Goal: Task Accomplishment & Management: Manage account settings

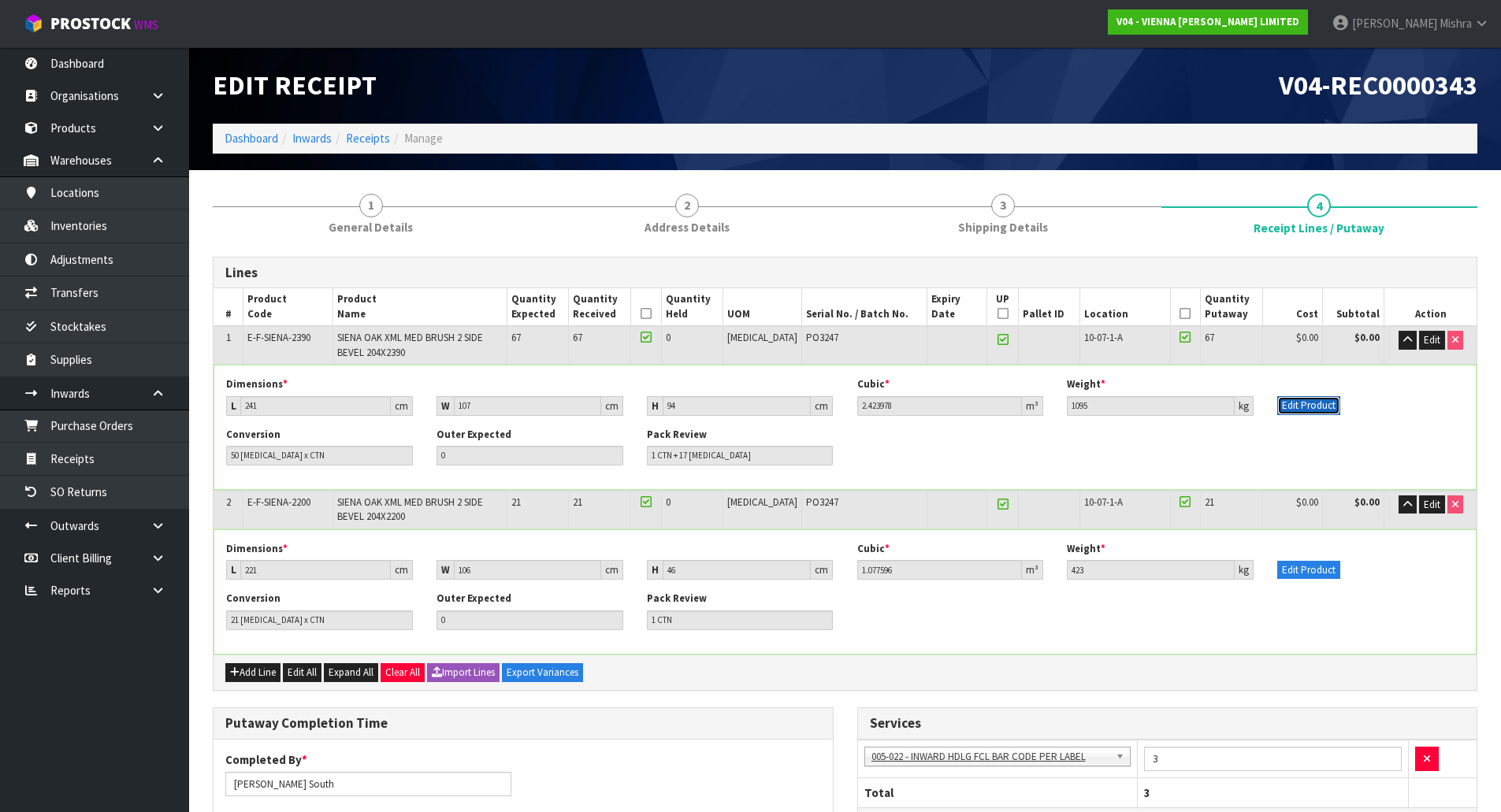
click at [1309, 408] on button "Edit Product" at bounding box center [1309, 406] width 63 height 19
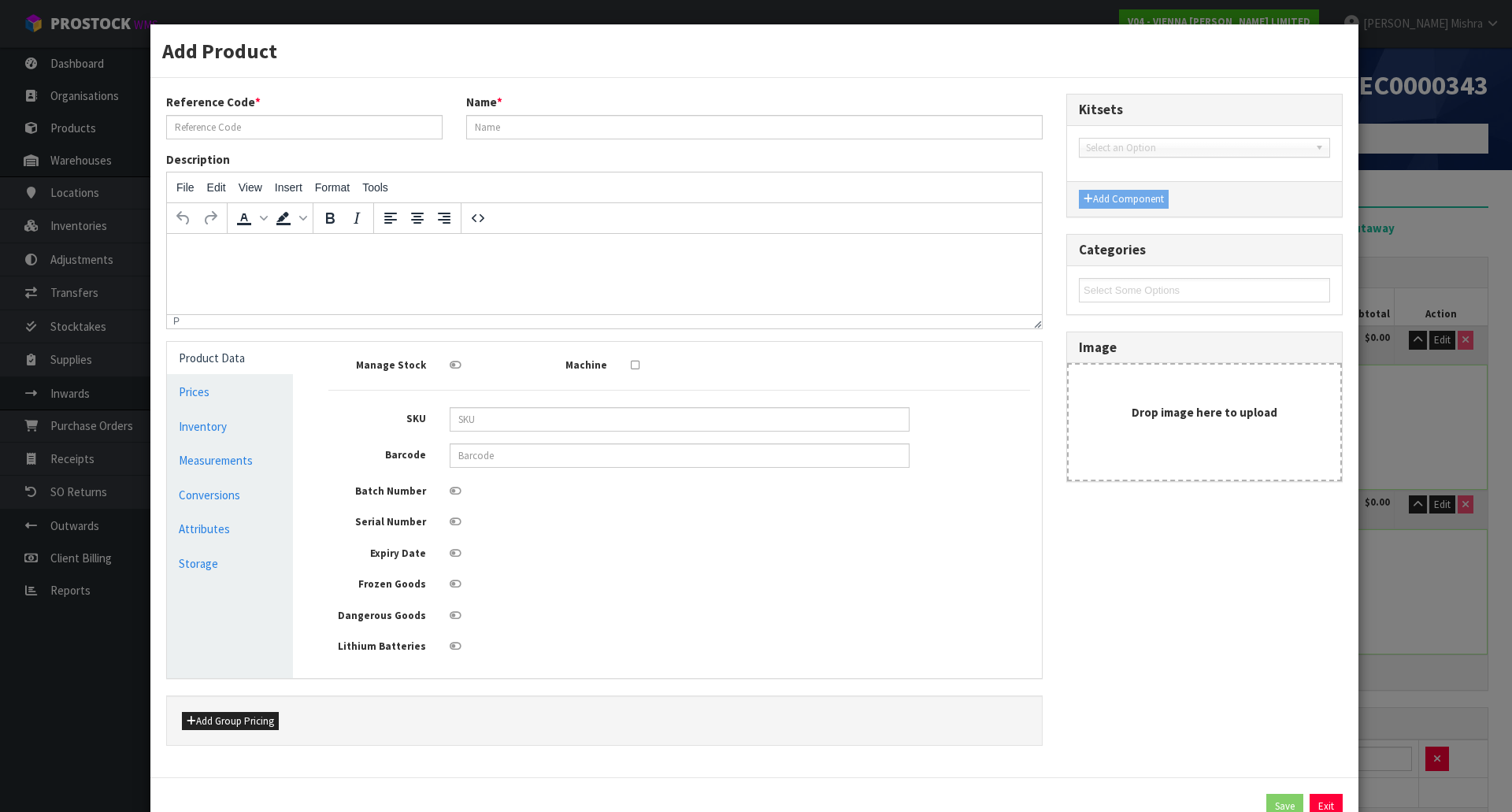
type input "E-F-SIENA-2390"
type input "SIENA OAK XML MED BRUSH 2 SIDE BEVEL 204X2390"
click at [223, 461] on link "Measurements" at bounding box center [230, 460] width 126 height 32
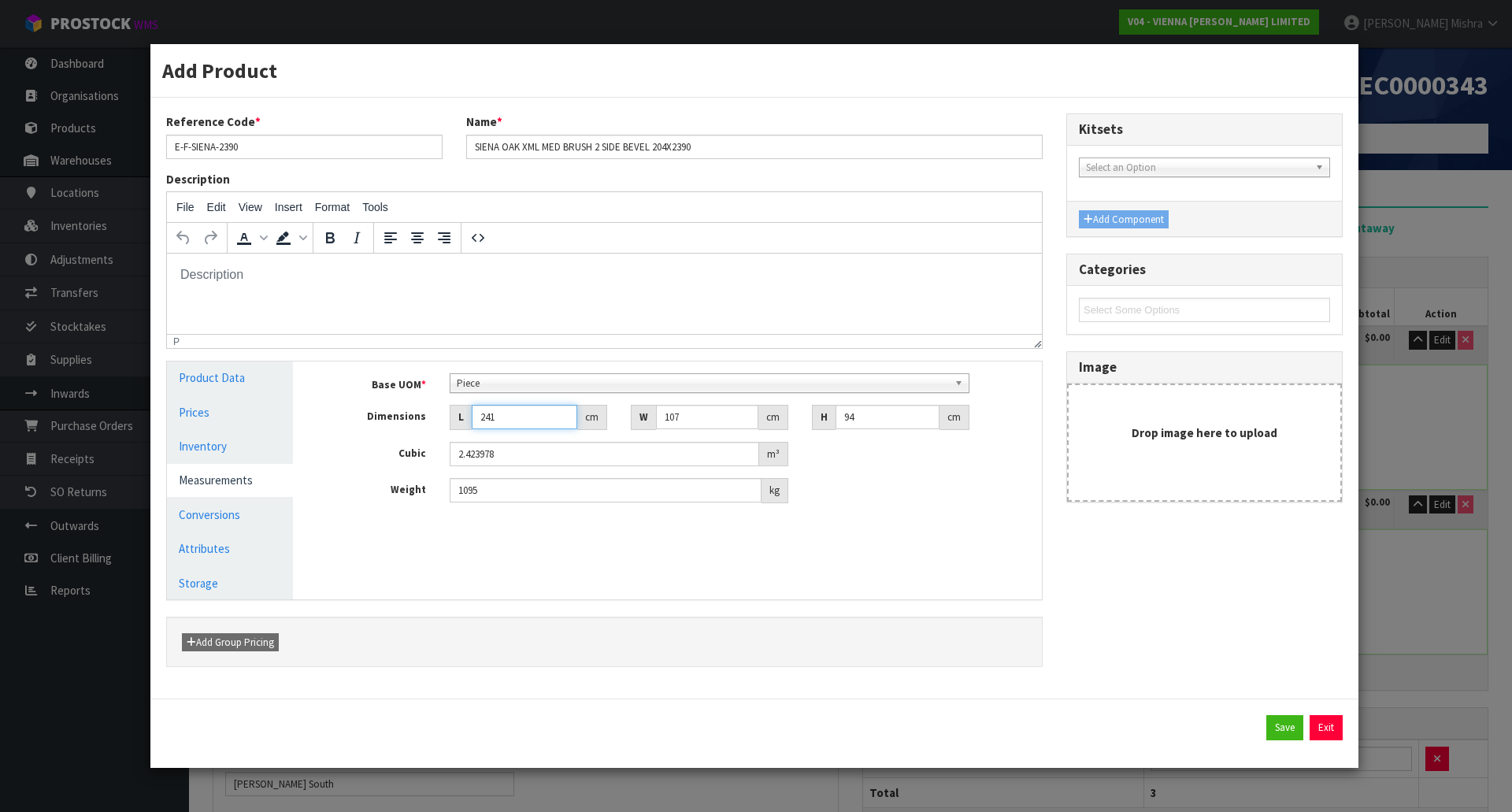
drag, startPoint x: 518, startPoint y: 417, endPoint x: 448, endPoint y: 458, distance: 81.1
click at [448, 461] on div "Base UOM * Bag Bar Basket Bin Bottle Box Bundle Cabinet Cage Carton Case Coil C…" at bounding box center [679, 438] width 702 height 130
type input "2"
type input "0.020116"
type input "23"
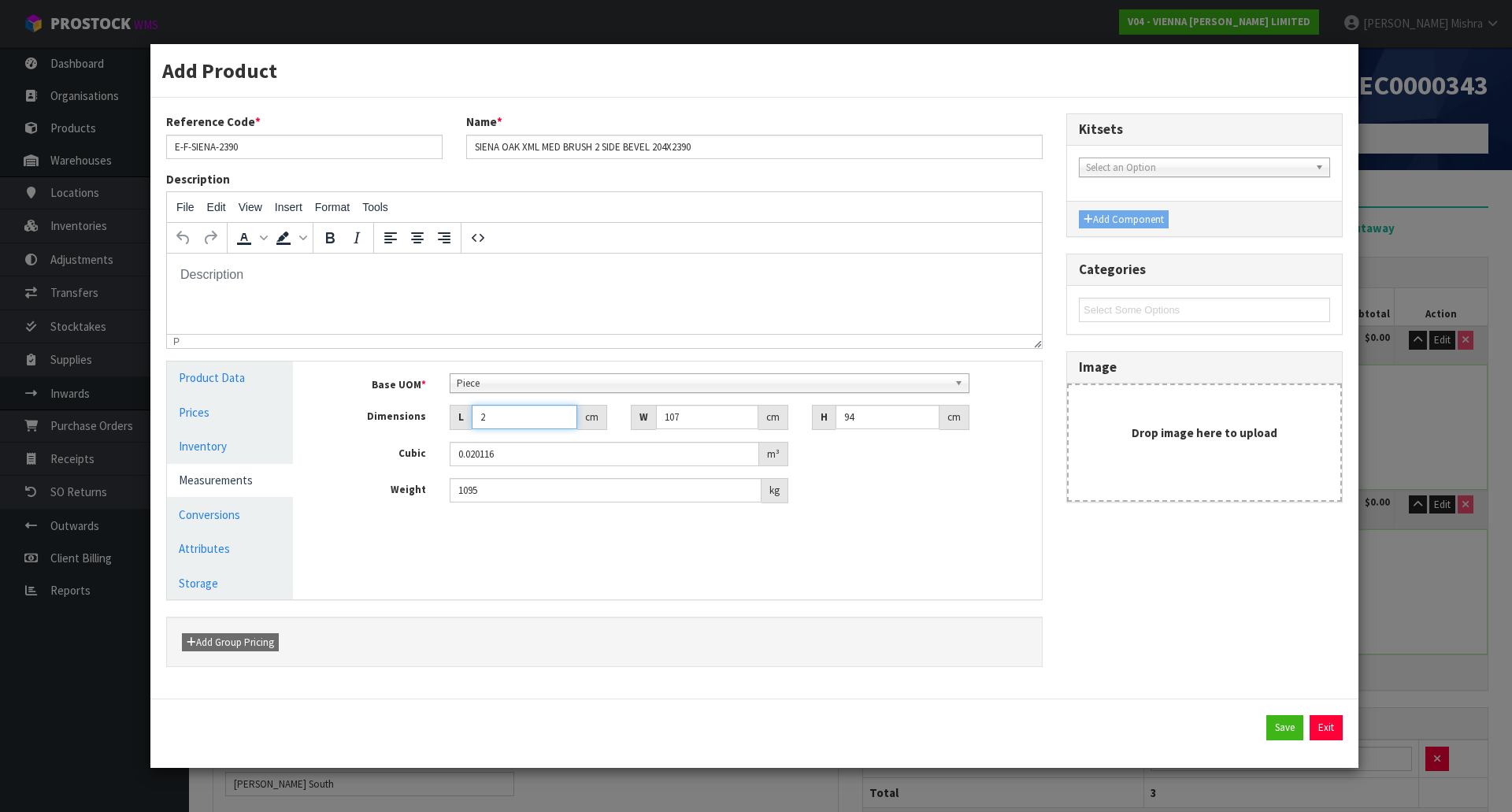
type input "0.231334"
type input "239"
type input "2.403862"
type input "239"
type input "2"
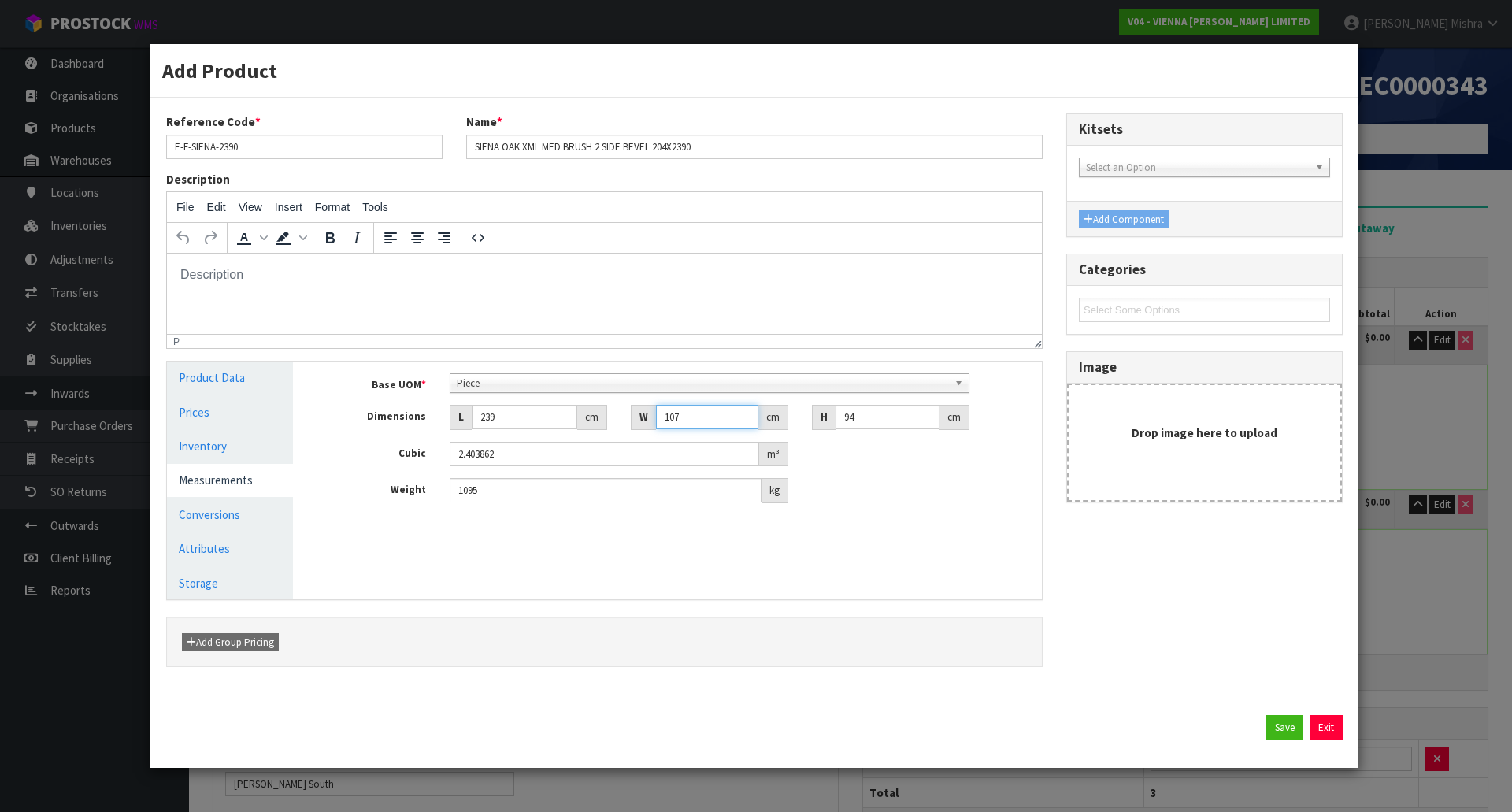
type input "0.044932"
type input "21"
type input "0.471786"
type input "21"
type input "9"
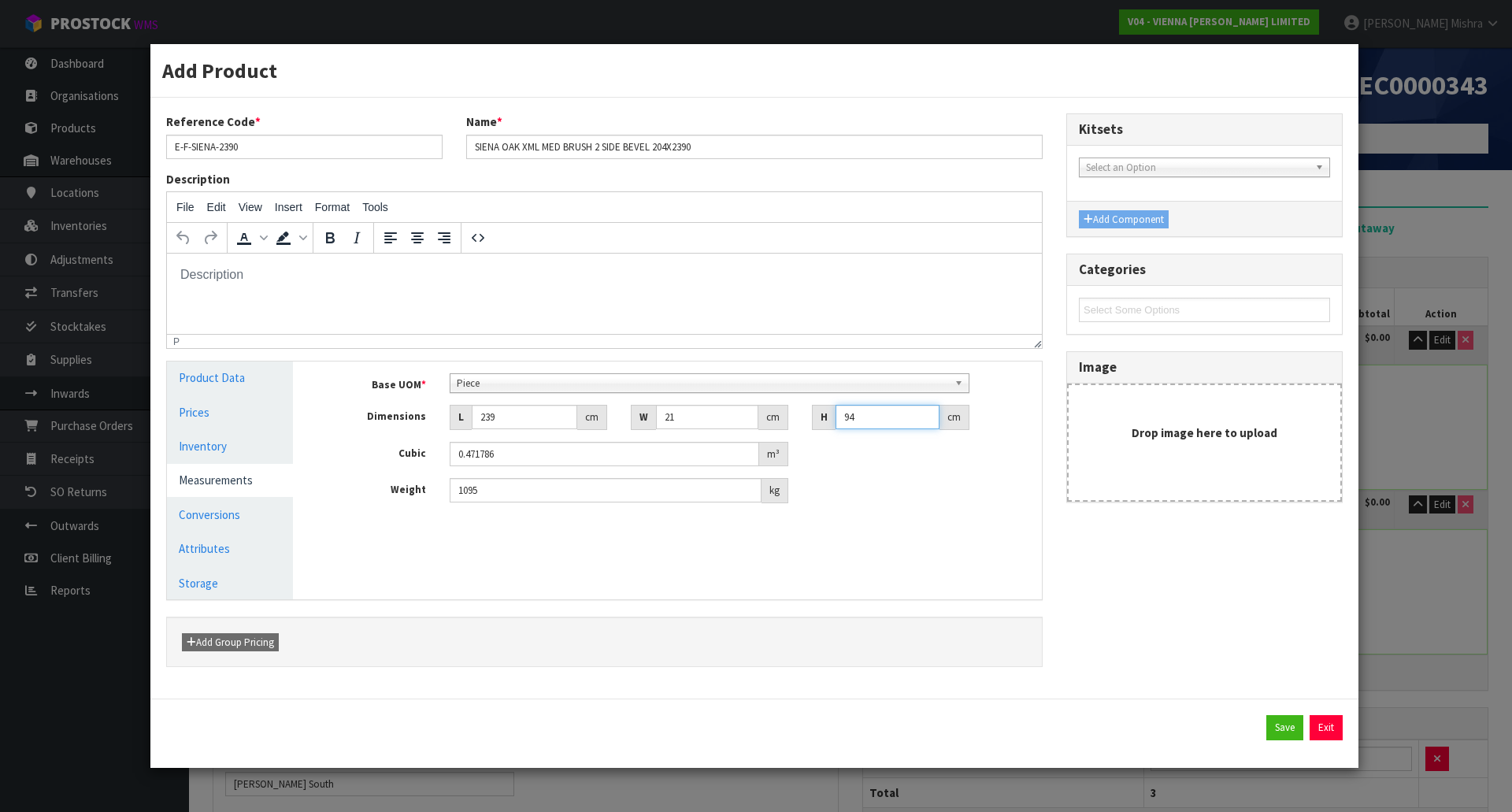
type input "0.045171"
type input "9"
type input "22"
click at [1400, 560] on div "Add Product Reference Code * E-F-SIENA-2390 Name * SIENA OAK XML MED BRUSH 2 SI…" at bounding box center [756, 406] width 1512 height 812
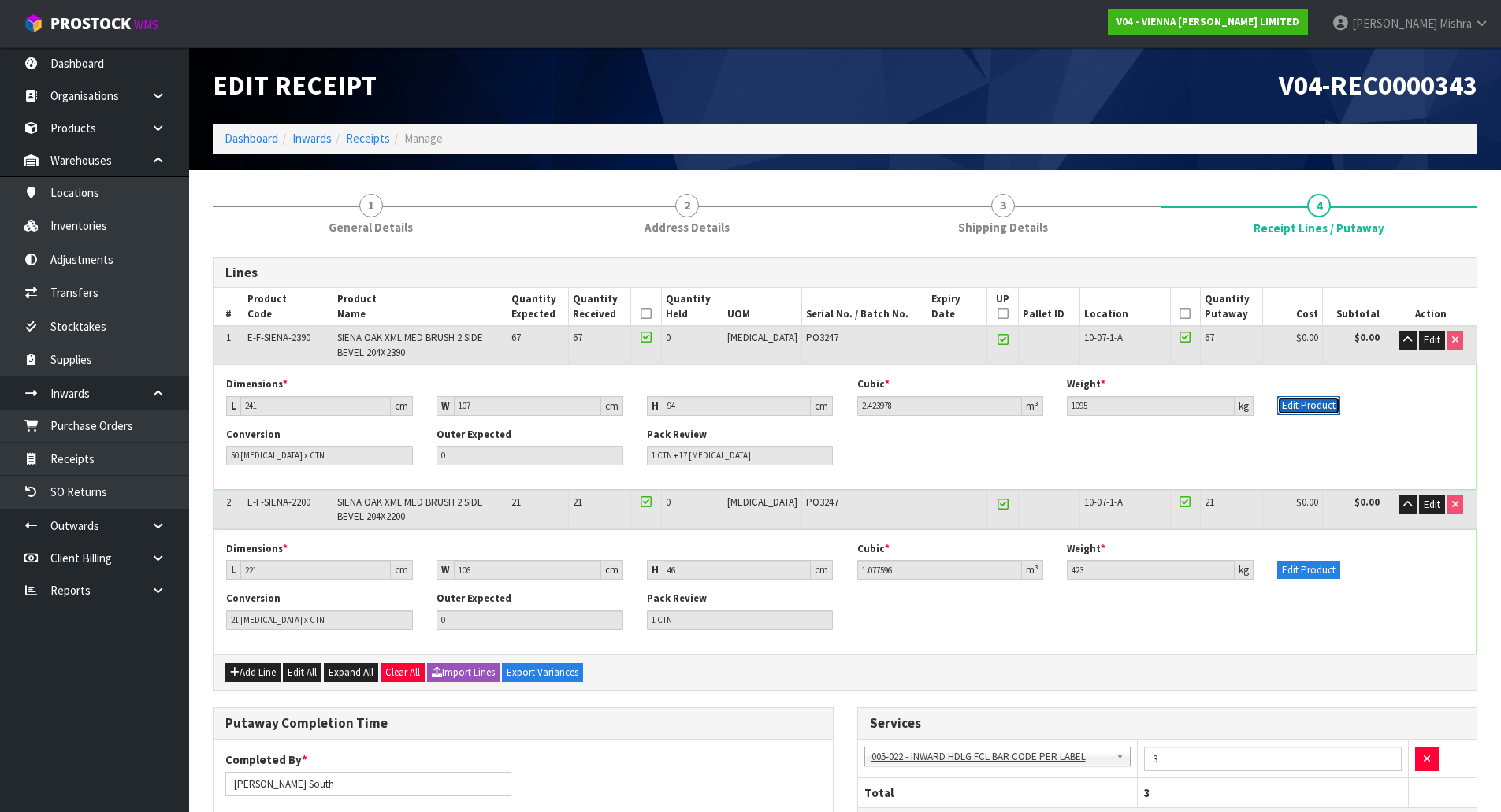
click at [1331, 408] on button "Edit Product" at bounding box center [1309, 406] width 63 height 19
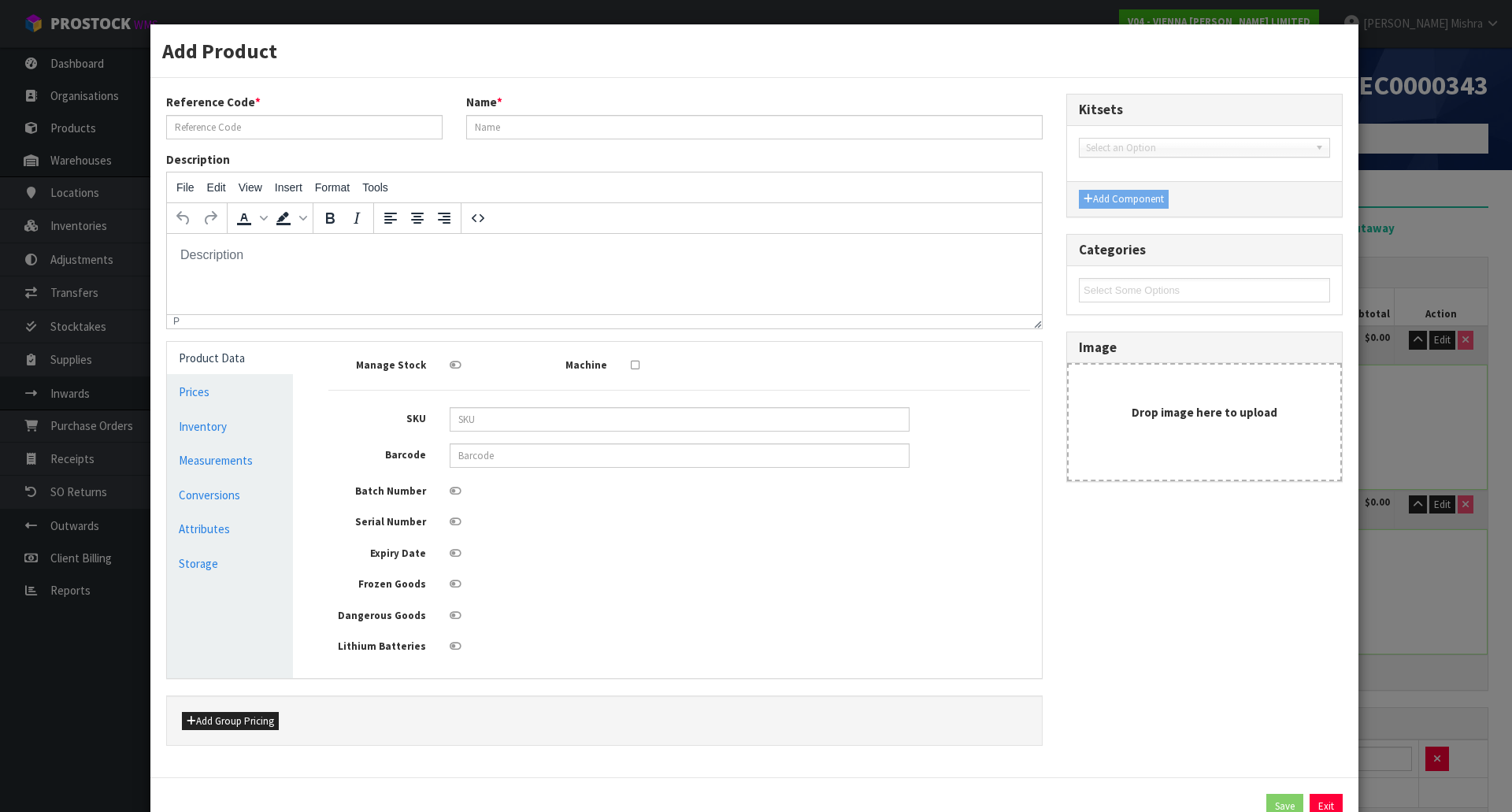
type input "E-F-SIENA-2390"
type input "SIENA OAK XML MED BRUSH 2 SIDE BEVEL 204X2390"
type input "241"
type input "107"
type input "94"
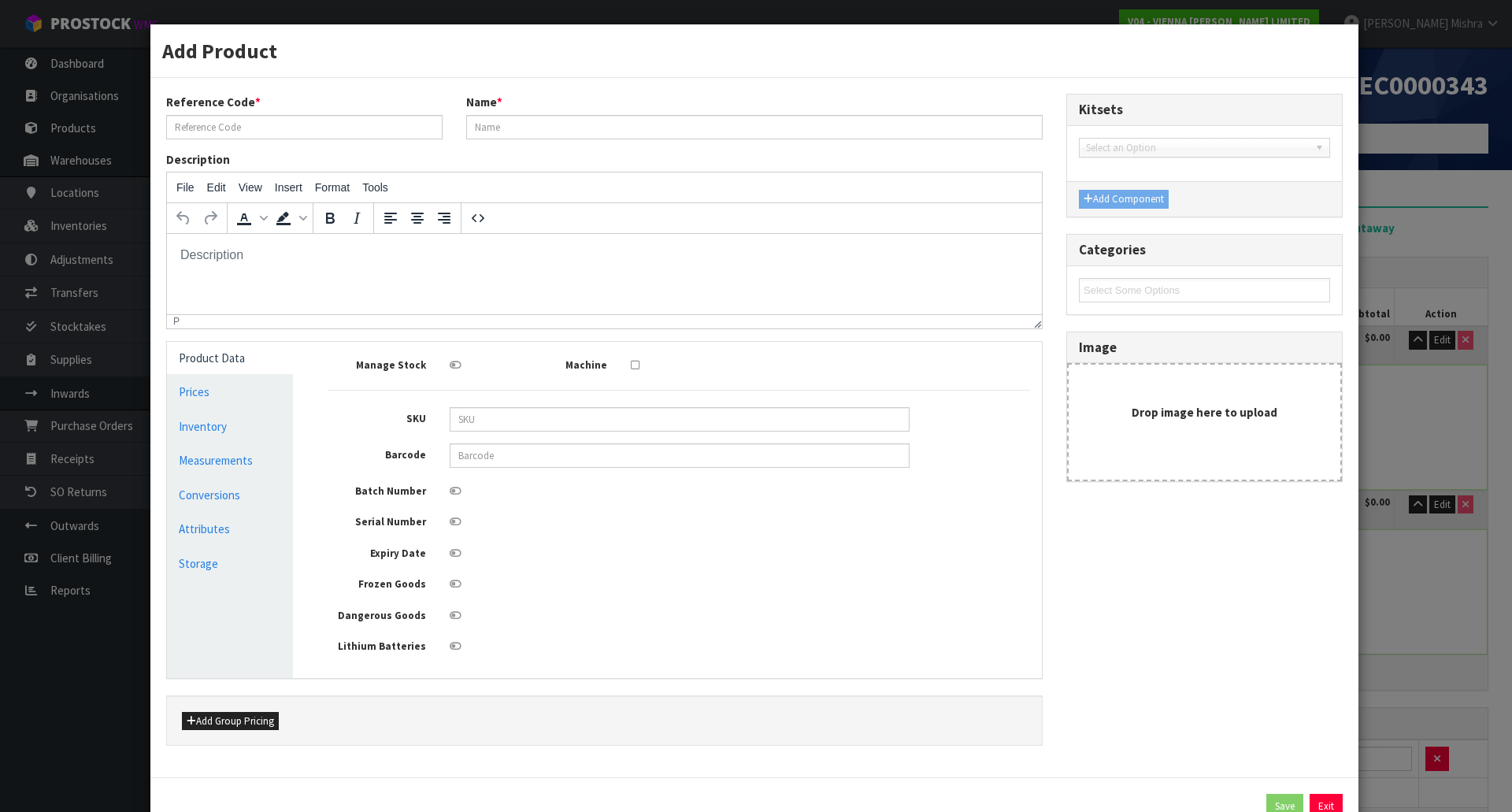
type input "2.423978"
type input "1095"
click at [211, 470] on link "Measurements" at bounding box center [230, 460] width 126 height 32
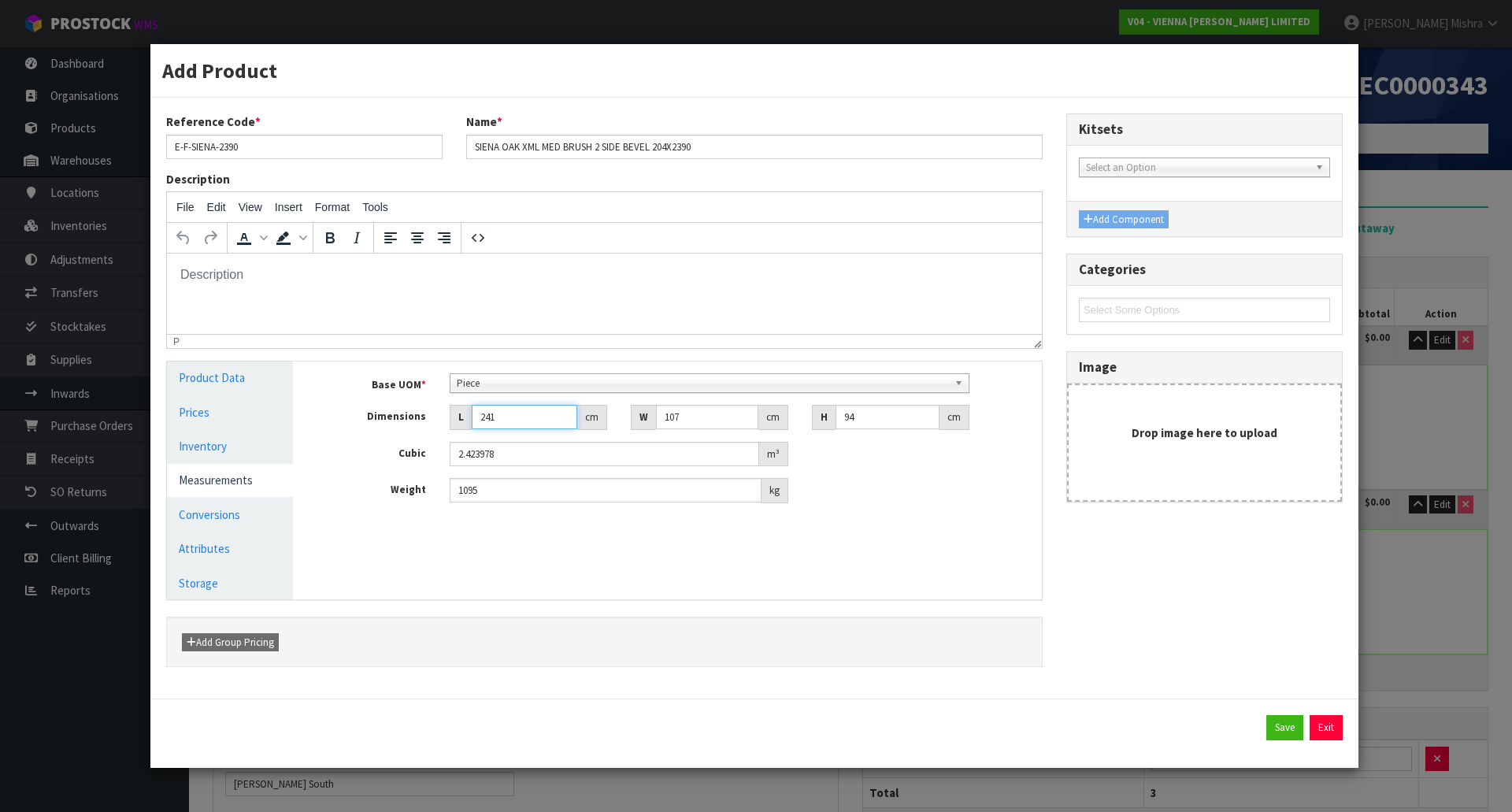
click at [522, 416] on input "241" at bounding box center [524, 416] width 105 height 24
click at [520, 416] on input "241" at bounding box center [524, 416] width 105 height 24
type input "2"
type input "0.020116"
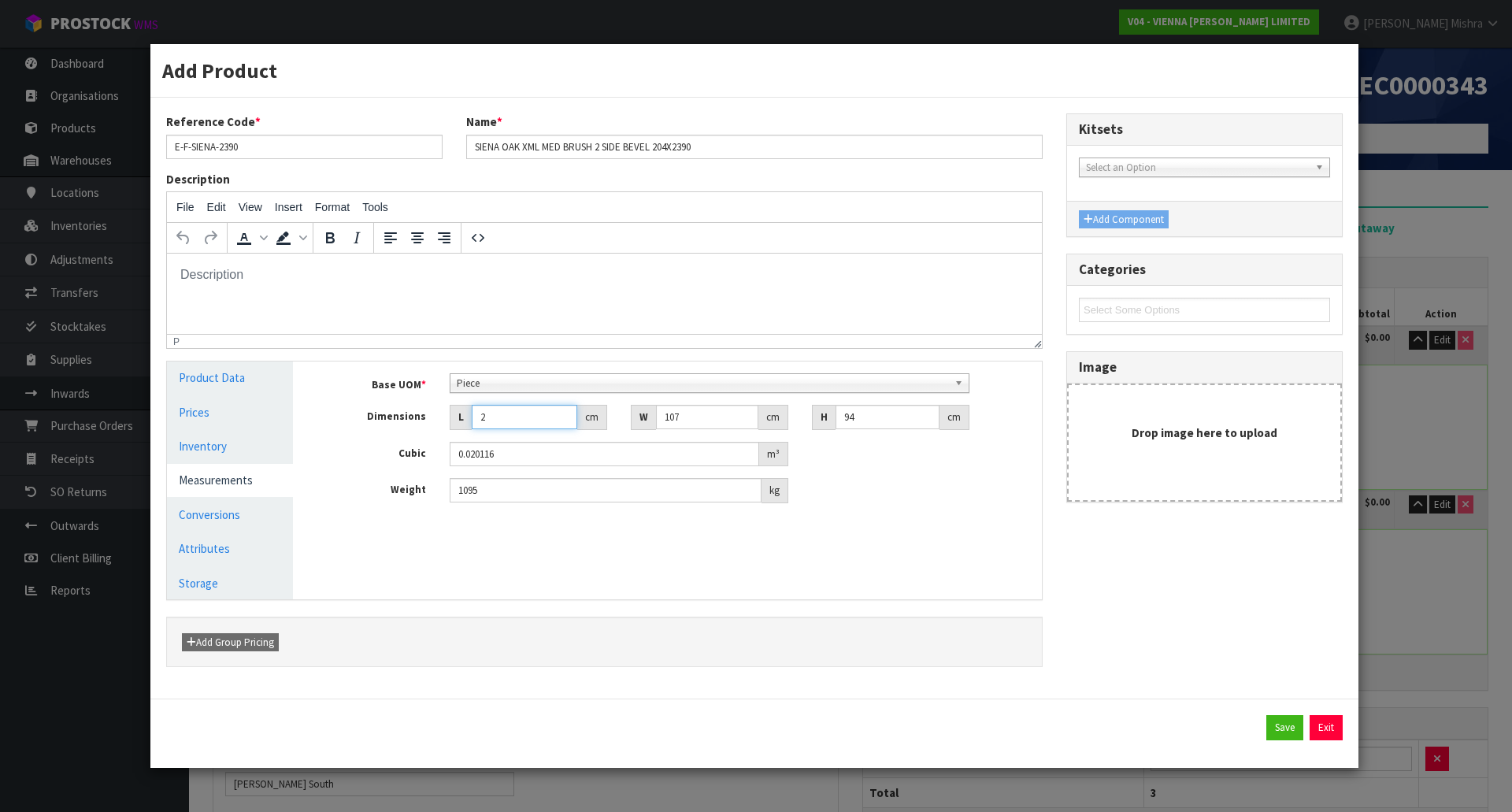
type input "24"
type input "0.241392"
type input "240"
type input "2.41392"
type input "240"
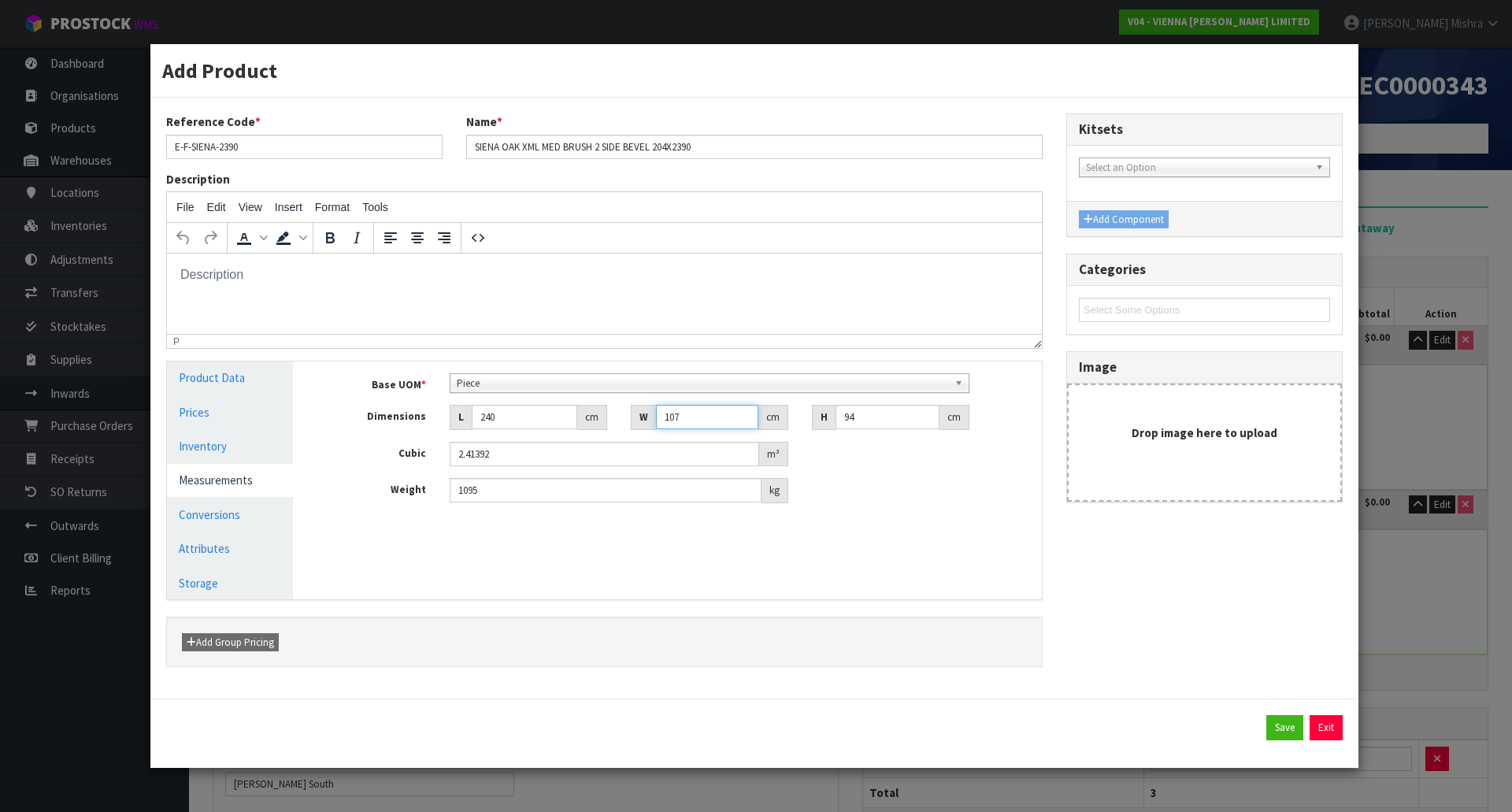
type input "2"
type input "0.04512"
type input "21"
type input "0.47376"
type input "21"
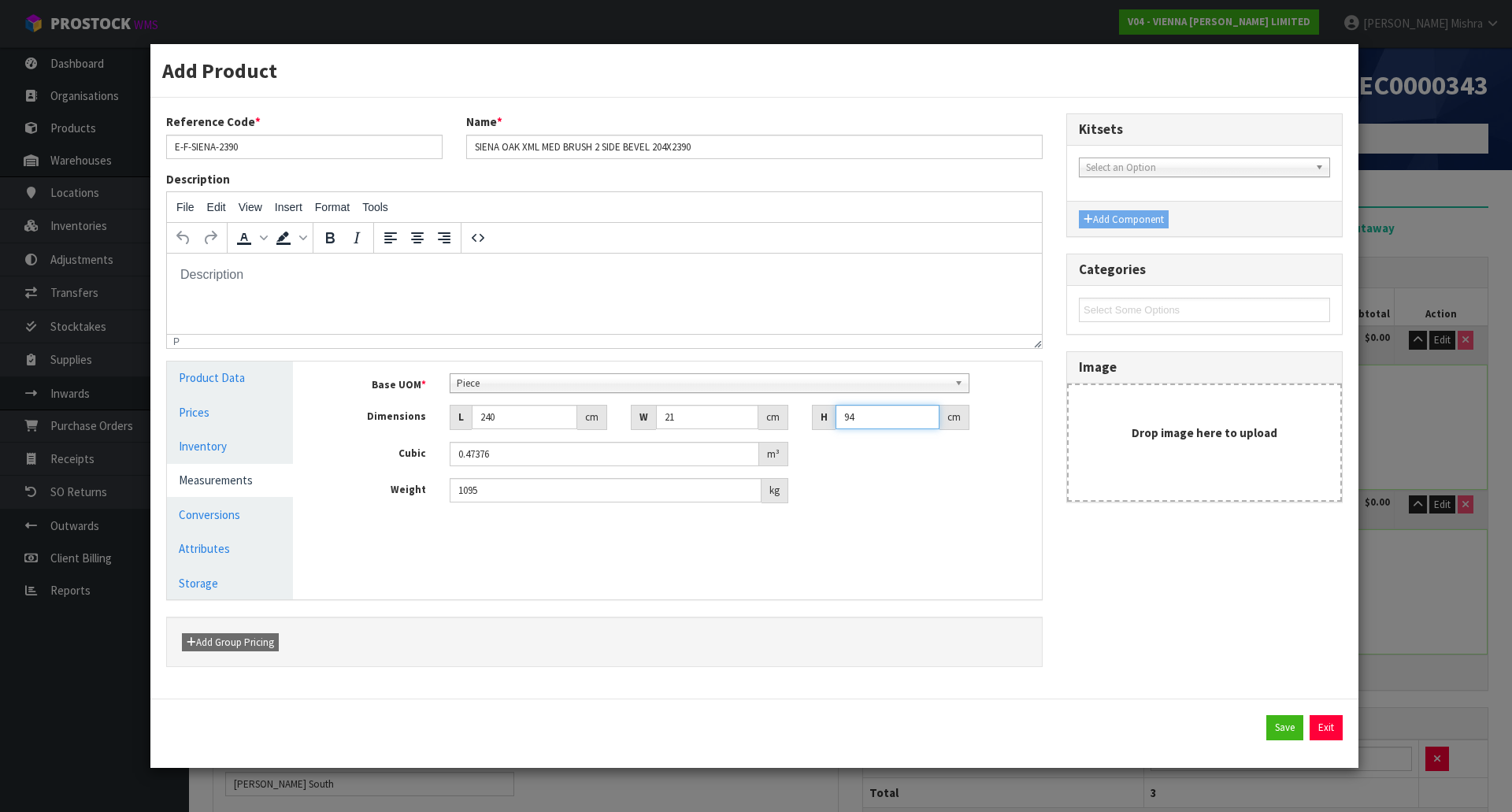
type input "9"
type input "0.04536"
type input "9"
type input "22"
click at [257, 511] on link "Conversions" at bounding box center [230, 515] width 126 height 32
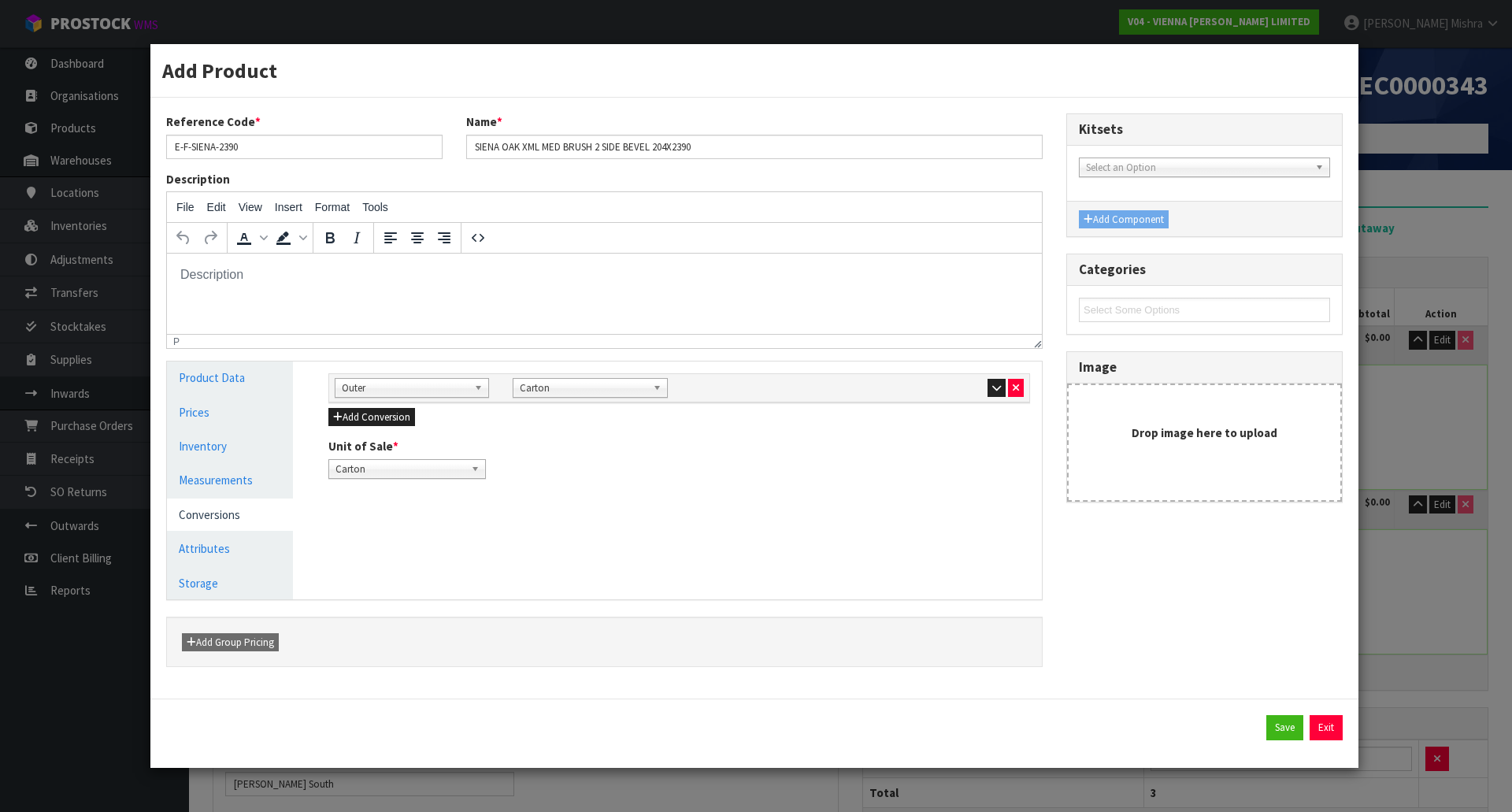
click at [655, 383] on b at bounding box center [660, 388] width 14 height 18
click at [609, 408] on input "text" at bounding box center [590, 410] width 146 height 19
click at [465, 391] on span "Outer" at bounding box center [405, 388] width 126 height 19
click at [434, 488] on li "Pallet" at bounding box center [412, 491] width 146 height 19
click at [622, 391] on span "Pallet" at bounding box center [582, 388] width 126 height 19
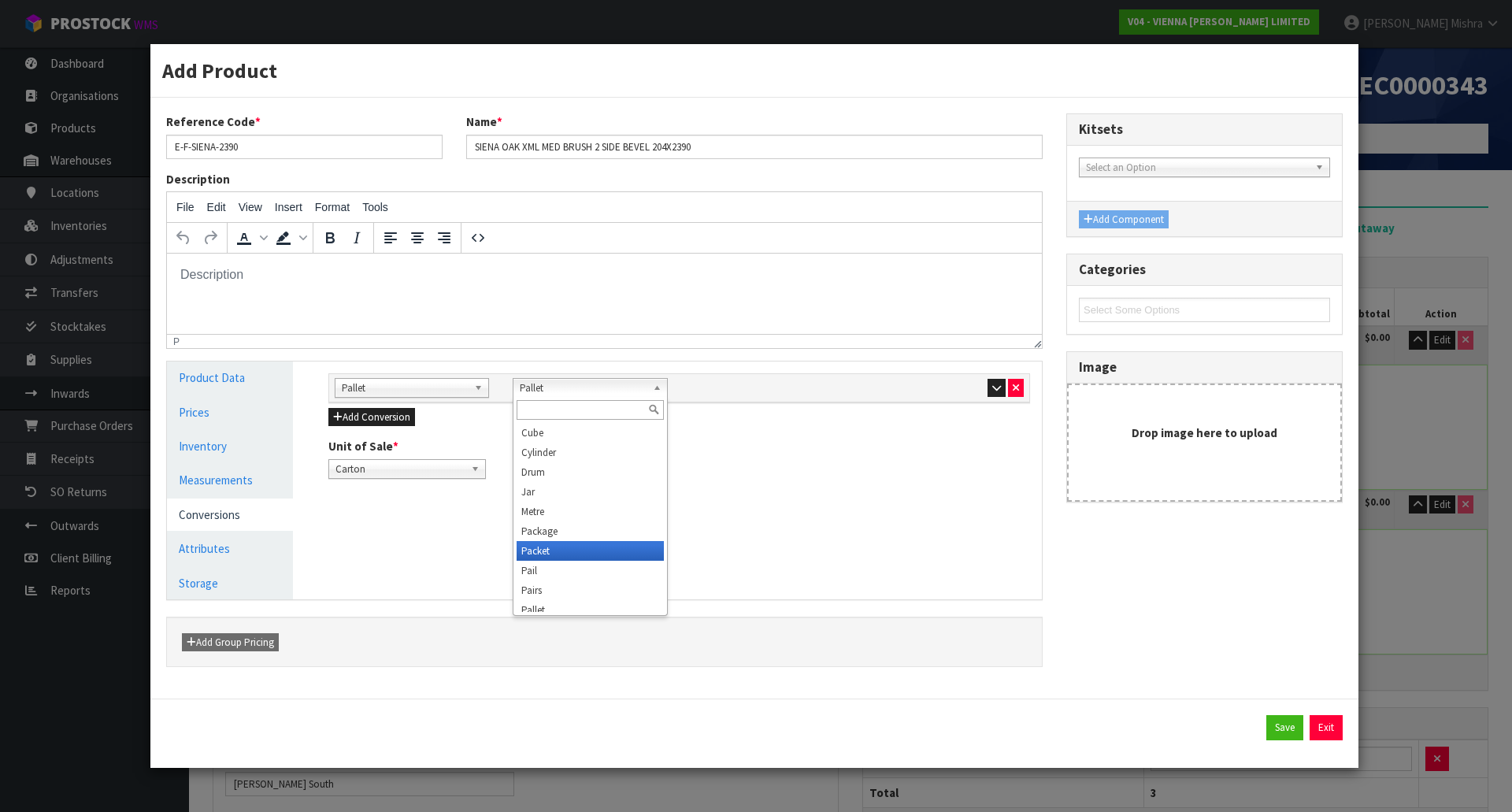
scroll to position [284, 0]
click at [610, 389] on span "Pallet" at bounding box center [582, 388] width 126 height 19
click at [990, 392] on button "button" at bounding box center [996, 388] width 18 height 19
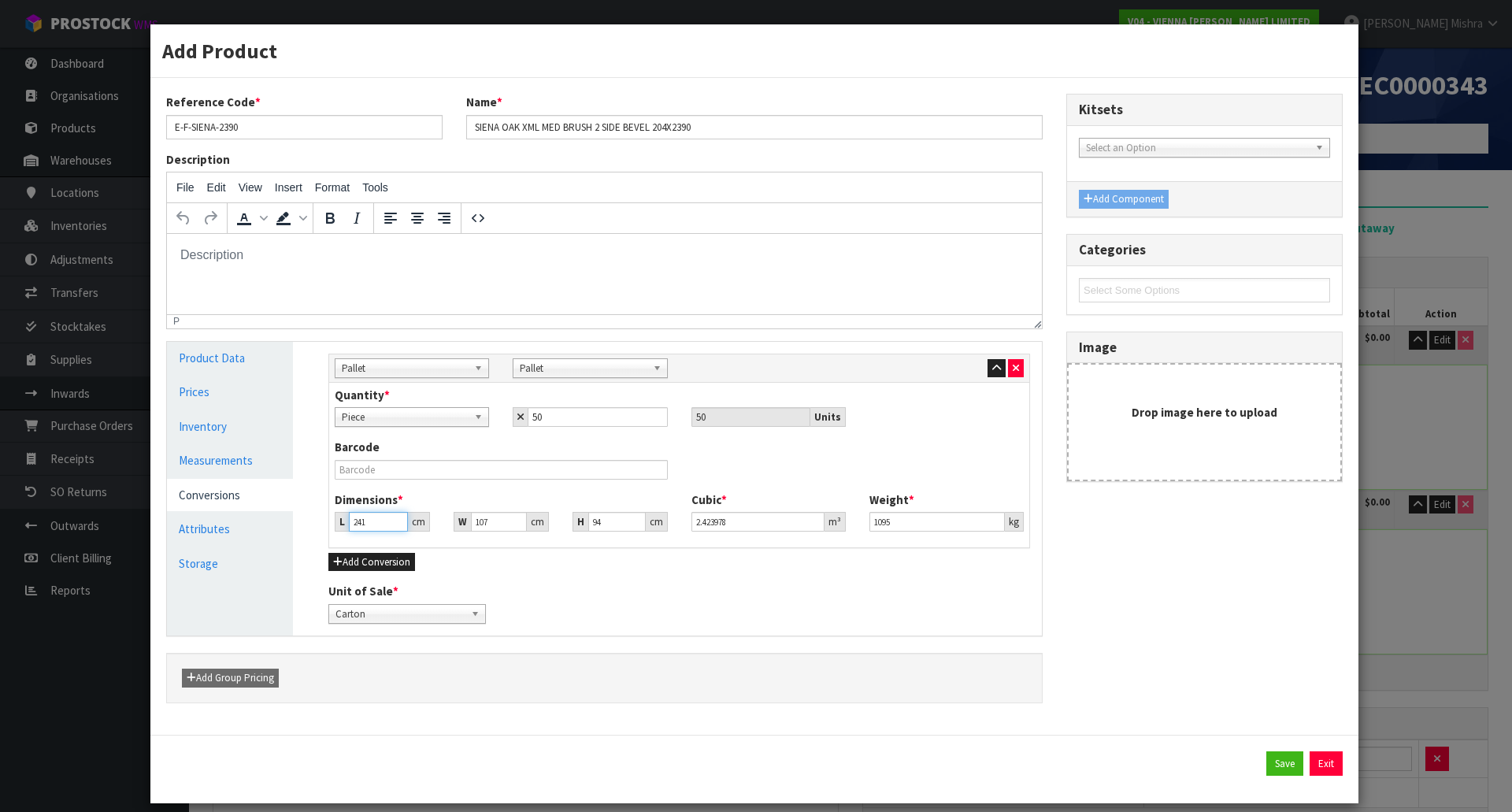
click at [375, 519] on input "241" at bounding box center [378, 522] width 59 height 19
type input "24"
type input "0.241392"
type input "240"
type input "2.41392"
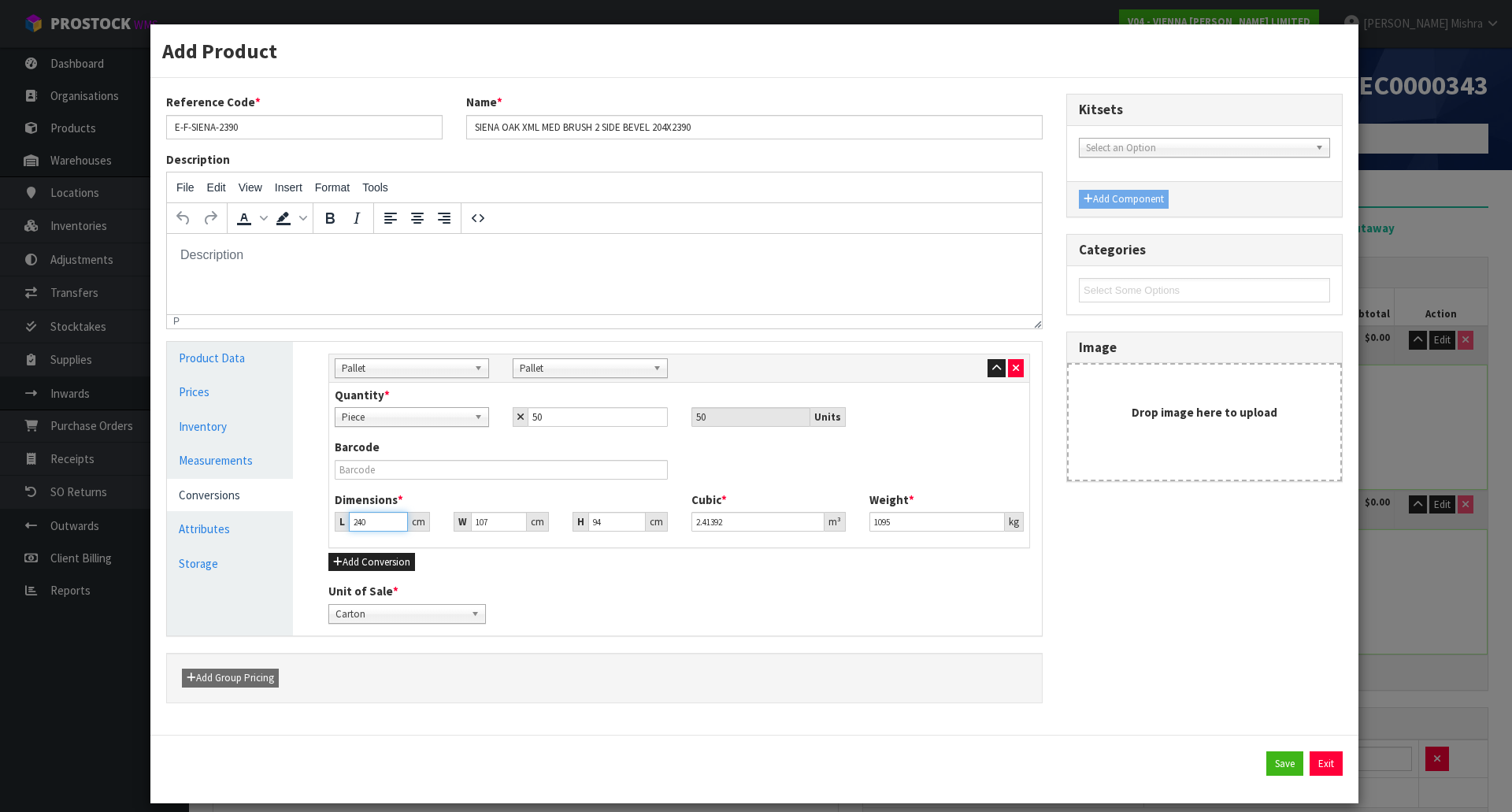
type input "240"
type input "2"
type input "0.04512"
type input "21"
type input "0.47376"
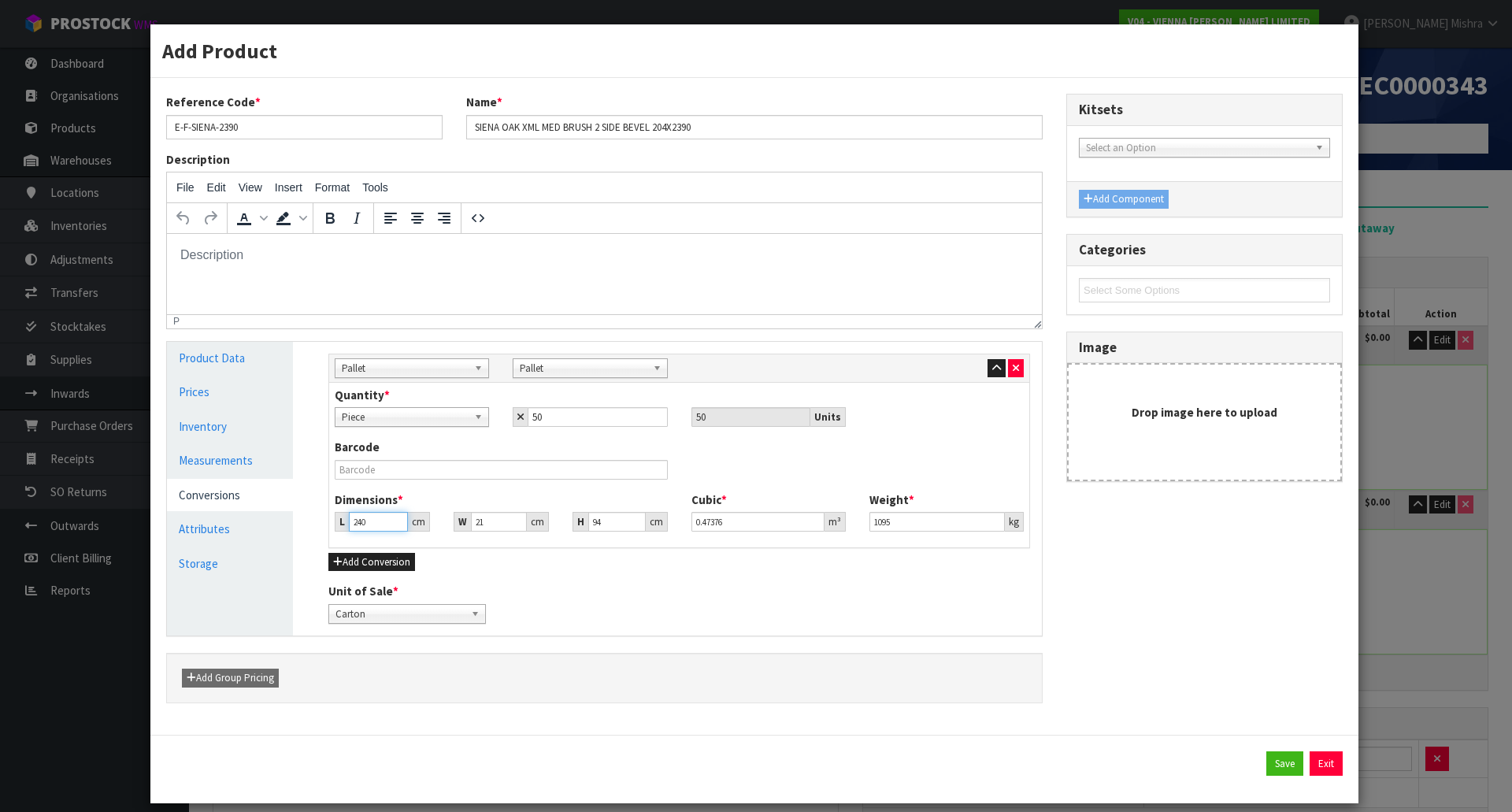
drag, startPoint x: 374, startPoint y: 524, endPoint x: 302, endPoint y: 542, distance: 74.2
click at [305, 542] on div "Manage Stock Machine SKU Barcode Batch Number Serial Number Expiry Date Frozen …" at bounding box center [679, 488] width 749 height 293
click at [254, 458] on link "Measurements" at bounding box center [230, 460] width 126 height 32
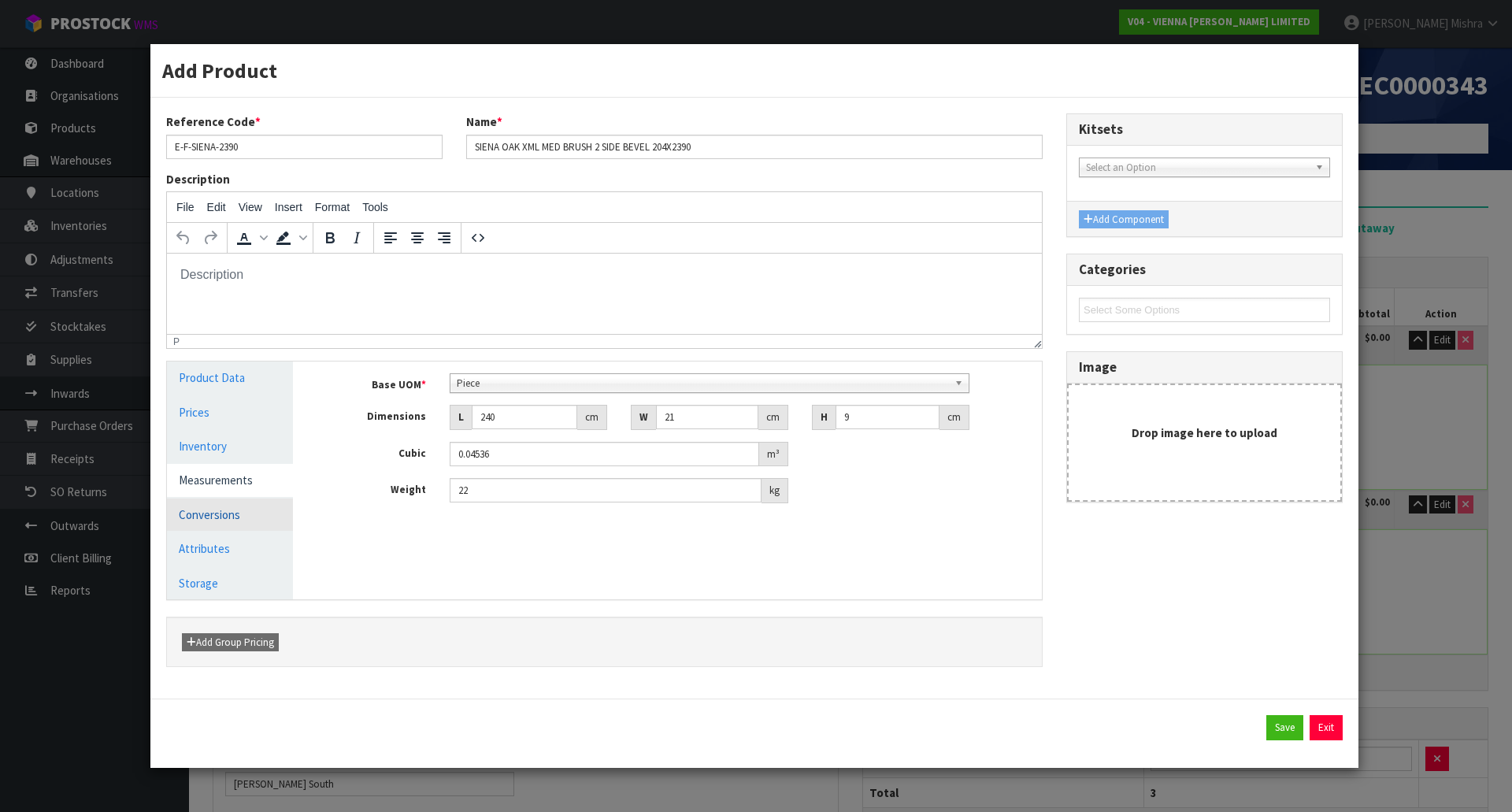
click at [221, 515] on link "Conversions" at bounding box center [230, 515] width 126 height 32
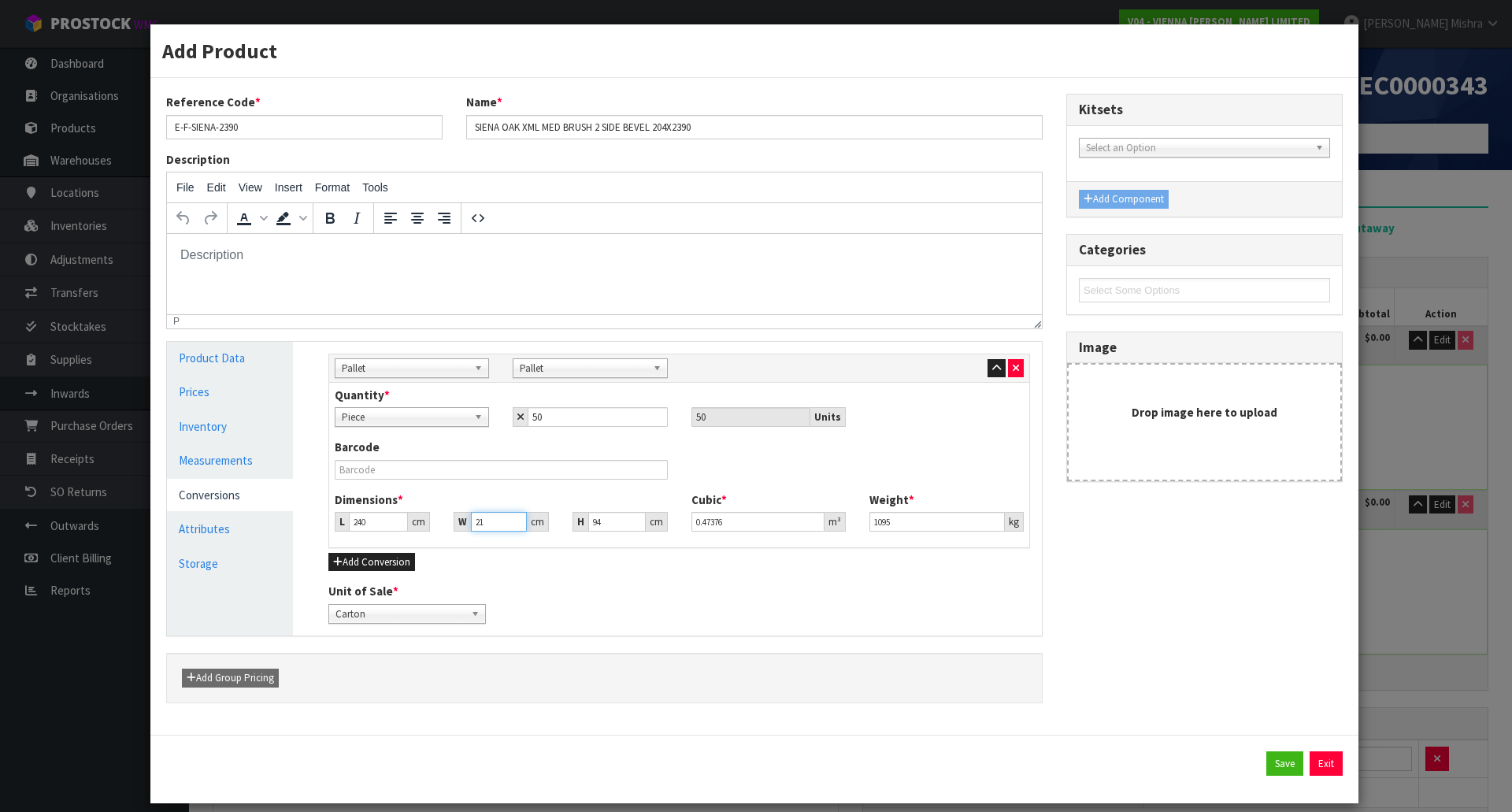
click at [483, 519] on input "21" at bounding box center [499, 522] width 56 height 19
type input "211"
type input "4.76016"
type input "2110"
type input "47.6016"
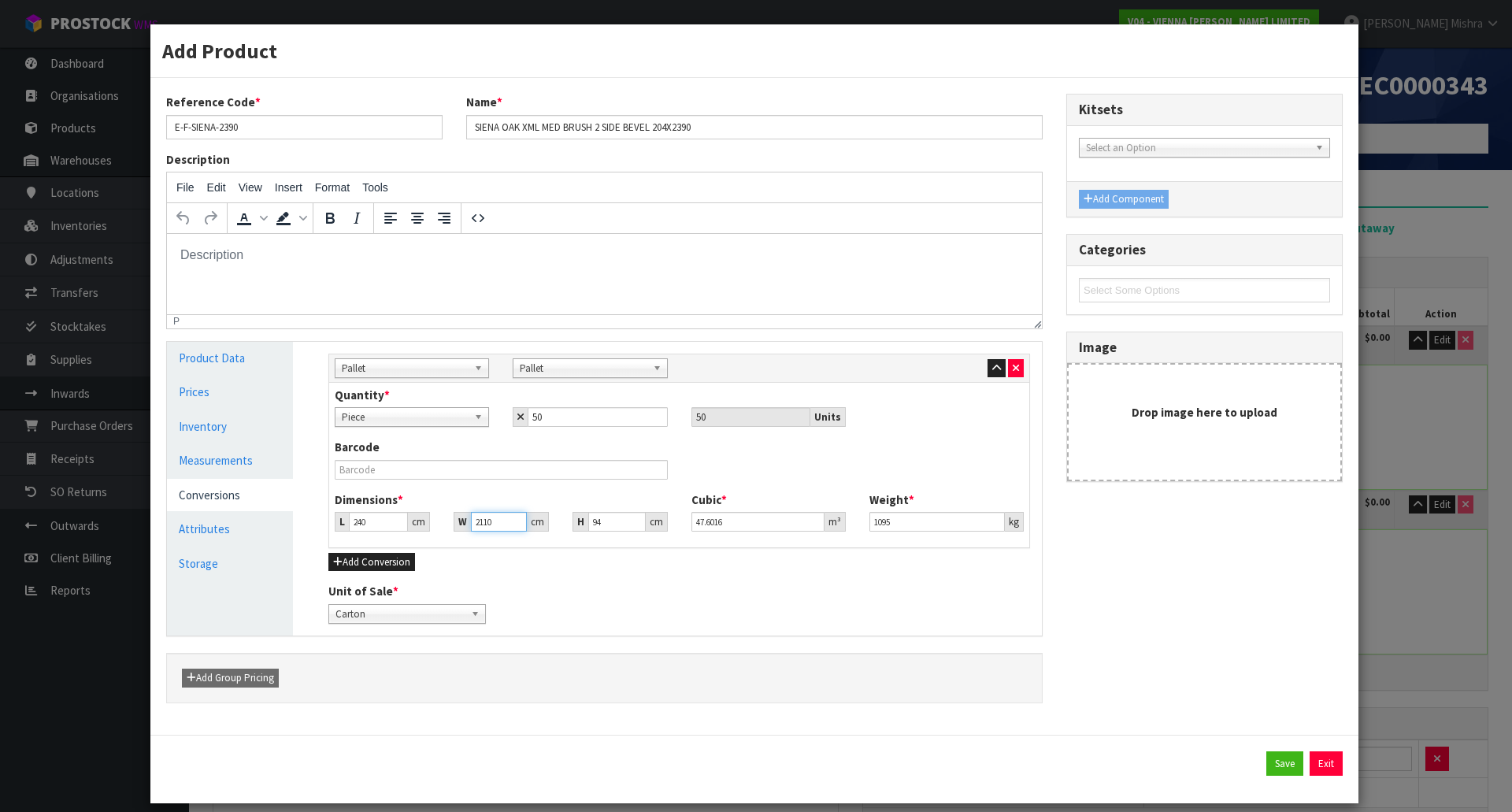
type input "21107"
type input "476.17392"
type input "2110"
type input "47.6016"
type input "211"
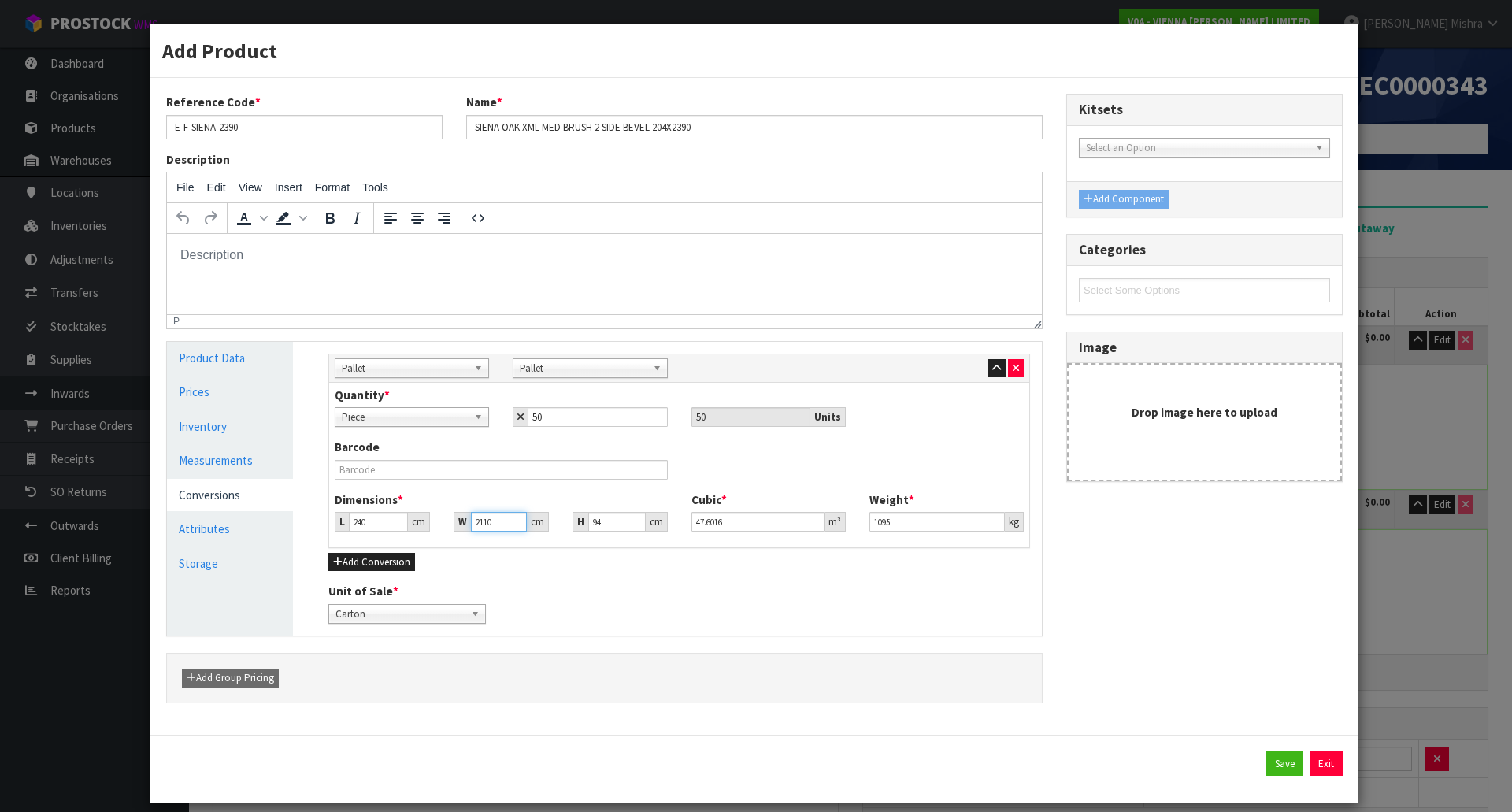
type input "4.76016"
type input "21"
type input "0.47376"
type input "2"
type input "0.04512"
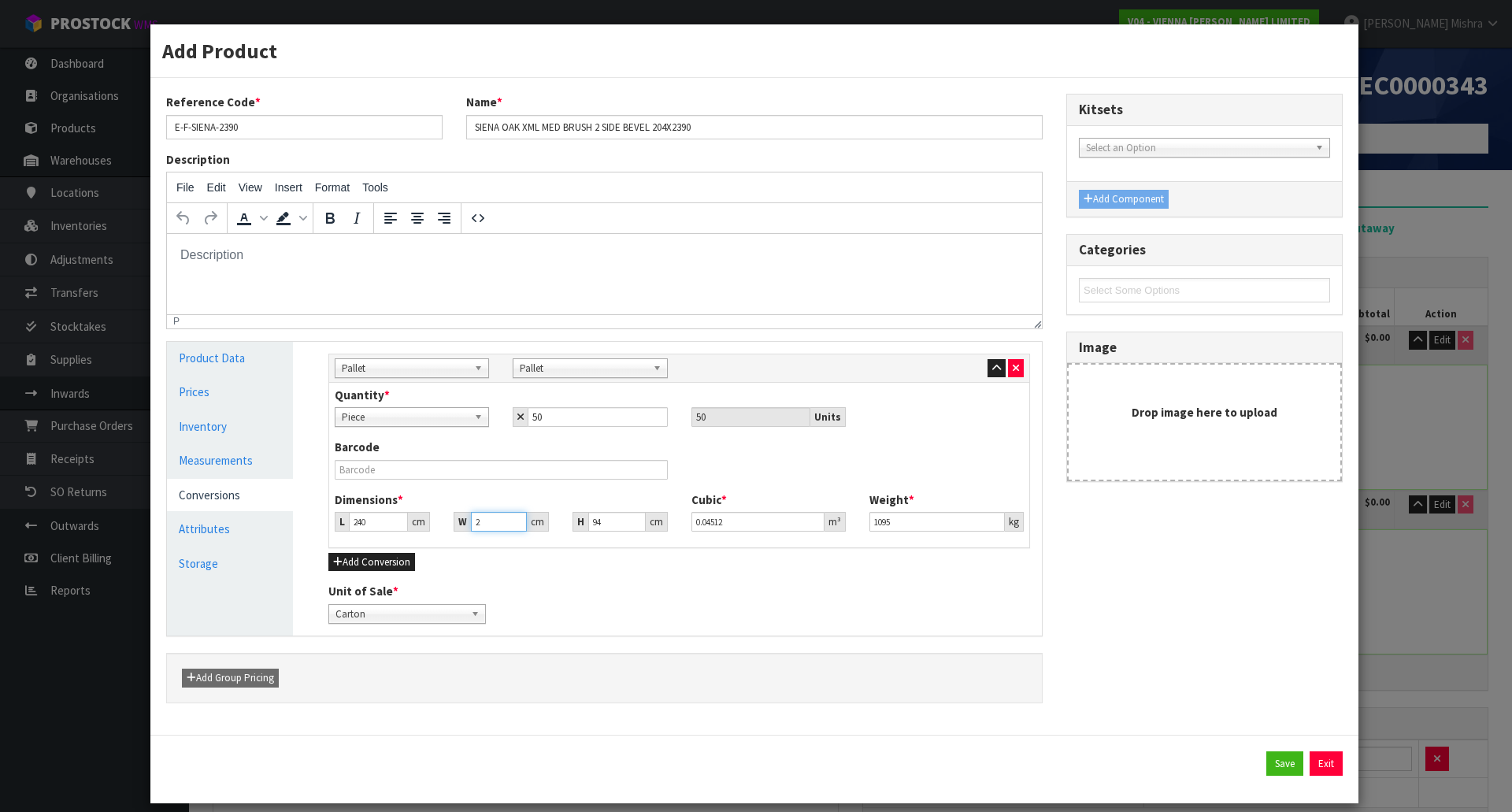
type input "0.000001"
type input "1"
type input "0.02256"
type input "10"
type input "0.2256"
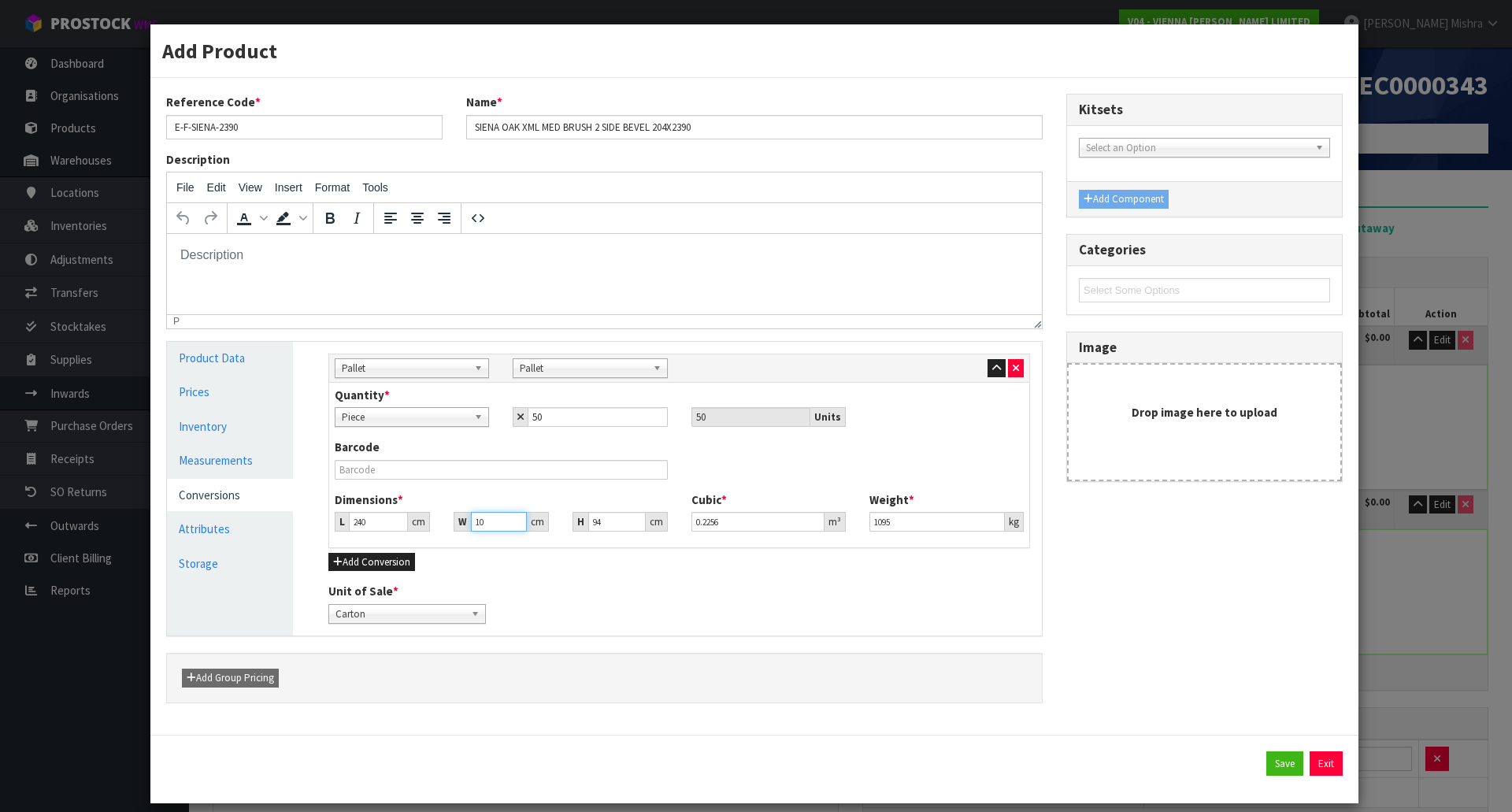
type input "107"
type input "2.41392"
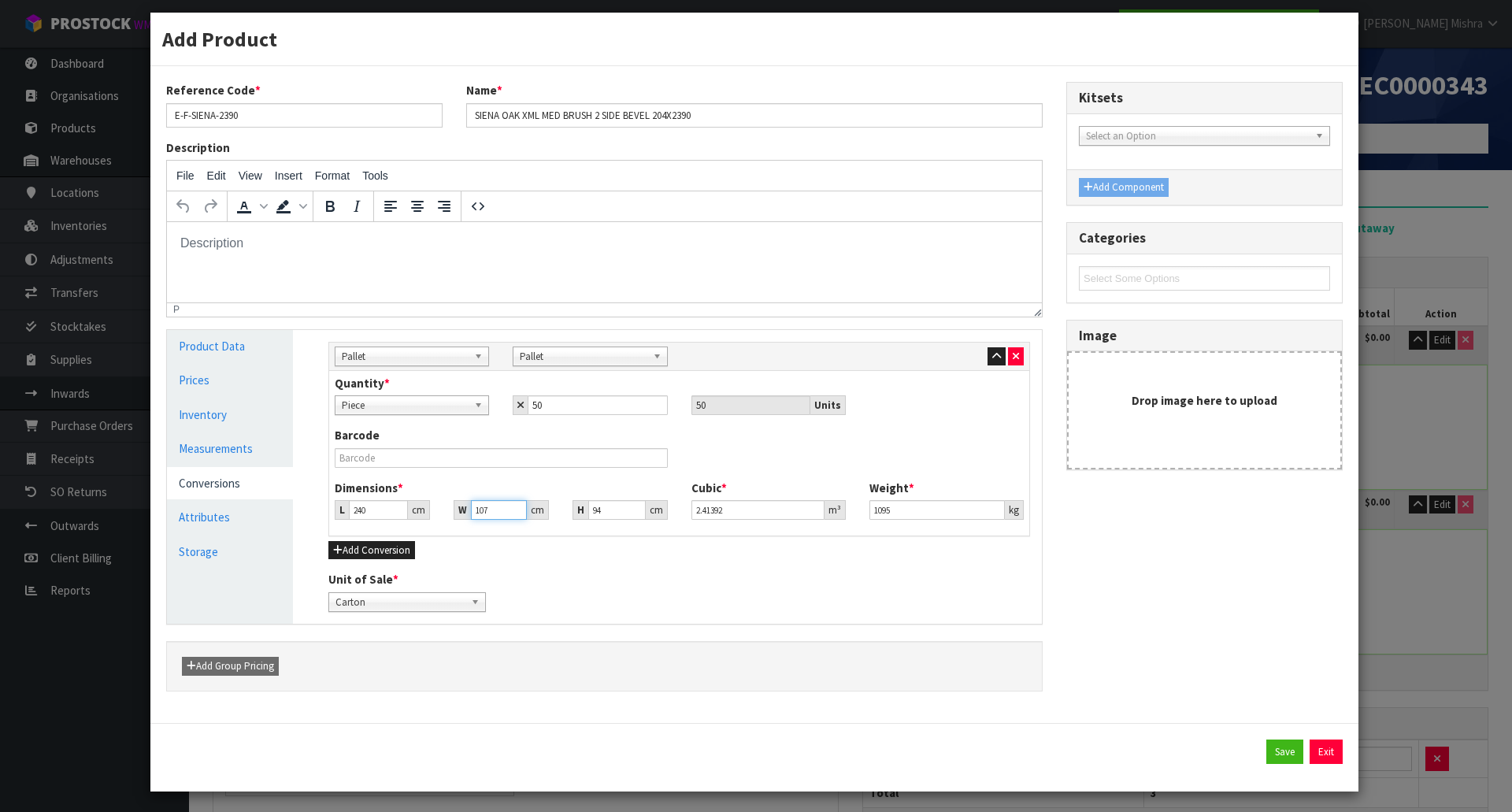
scroll to position [16, 0]
